Goal: Transaction & Acquisition: Purchase product/service

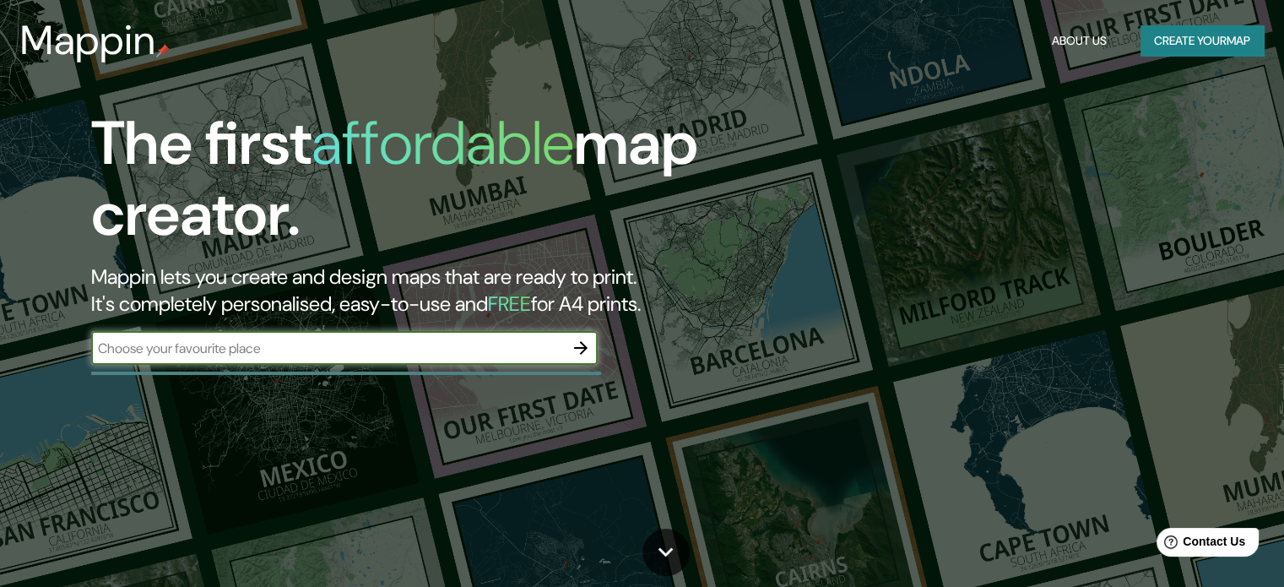
click at [503, 350] on input "text" at bounding box center [327, 348] width 473 height 19
type input "v"
type input "huancayo"
click at [571, 344] on icon "button" at bounding box center [581, 348] width 20 height 20
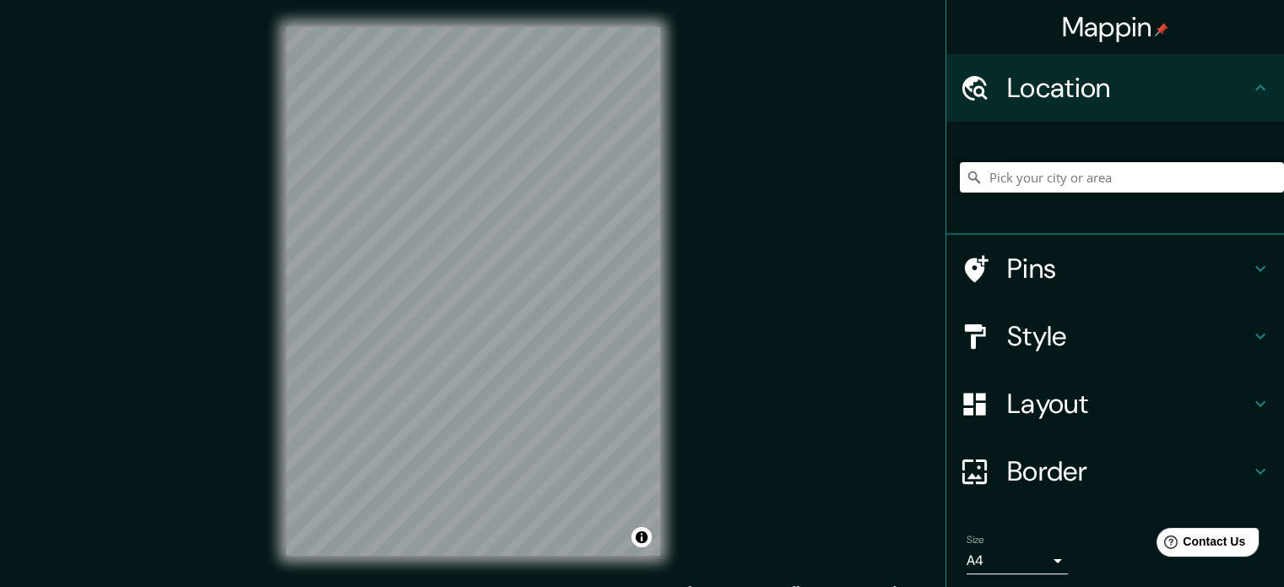
click at [1030, 175] on input "Pick your city or area" at bounding box center [1122, 177] width 324 height 30
type input "Viques, [GEOGRAPHIC_DATA], [GEOGRAPHIC_DATA]"
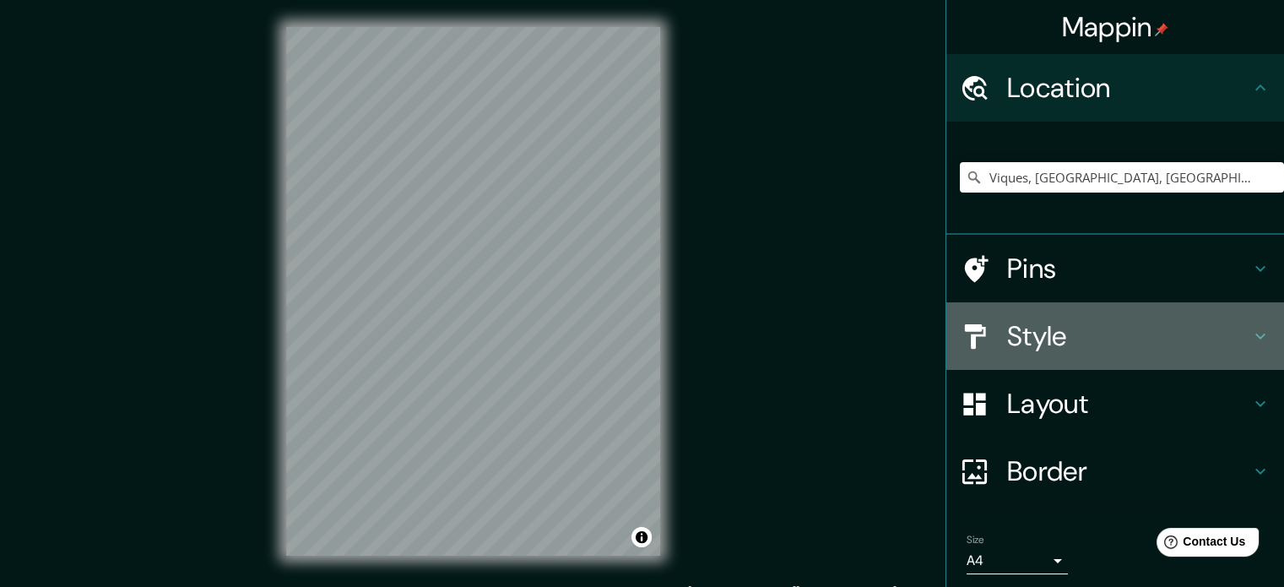
click at [1057, 340] on h4 "Style" at bounding box center [1128, 336] width 243 height 34
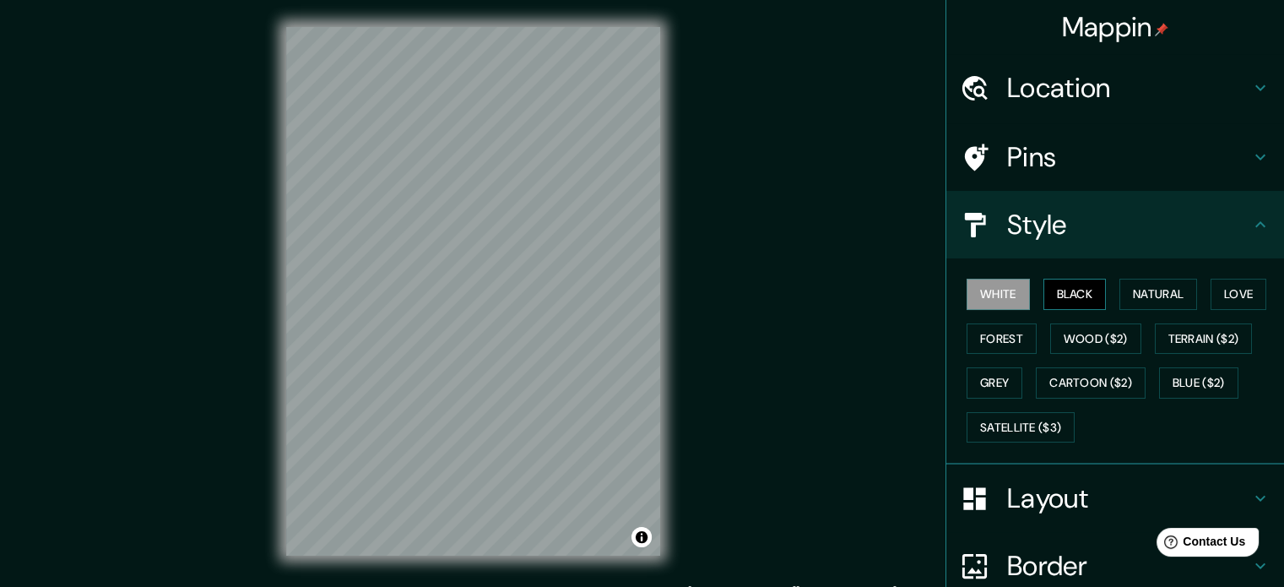
click at [1067, 287] on button "Black" at bounding box center [1074, 294] width 63 height 31
click at [1173, 287] on button "Natural" at bounding box center [1158, 294] width 78 height 31
click at [718, 485] on div "Mappin Location [GEOGRAPHIC_DATA], [GEOGRAPHIC_DATA], [GEOGRAPHIC_DATA] [GEOGRA…" at bounding box center [642, 305] width 1284 height 610
